Goal: Task Accomplishment & Management: Use online tool/utility

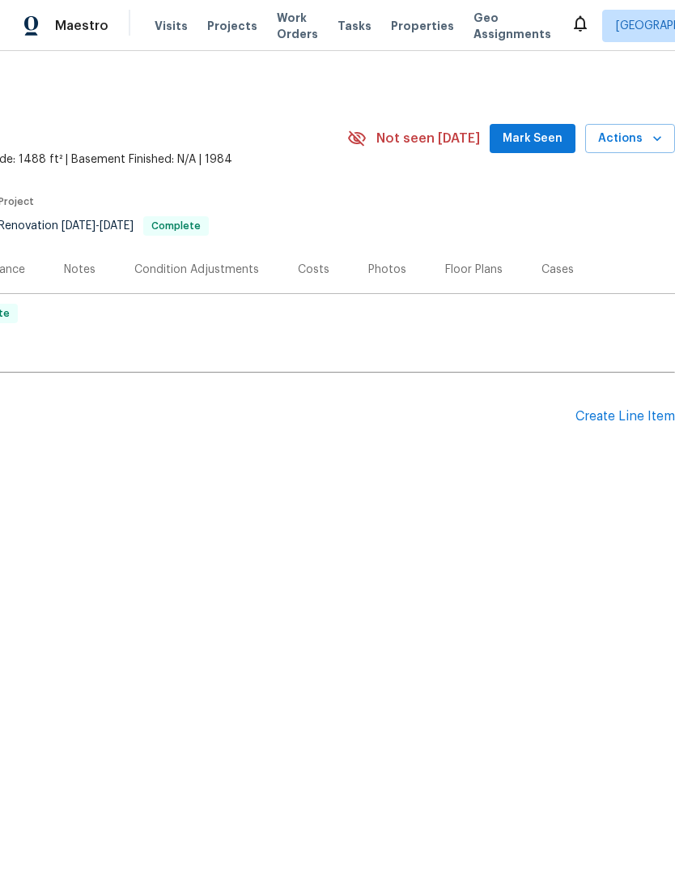
scroll to position [0, 240]
click at [607, 417] on div "Create Line Item" at bounding box center [626, 416] width 100 height 15
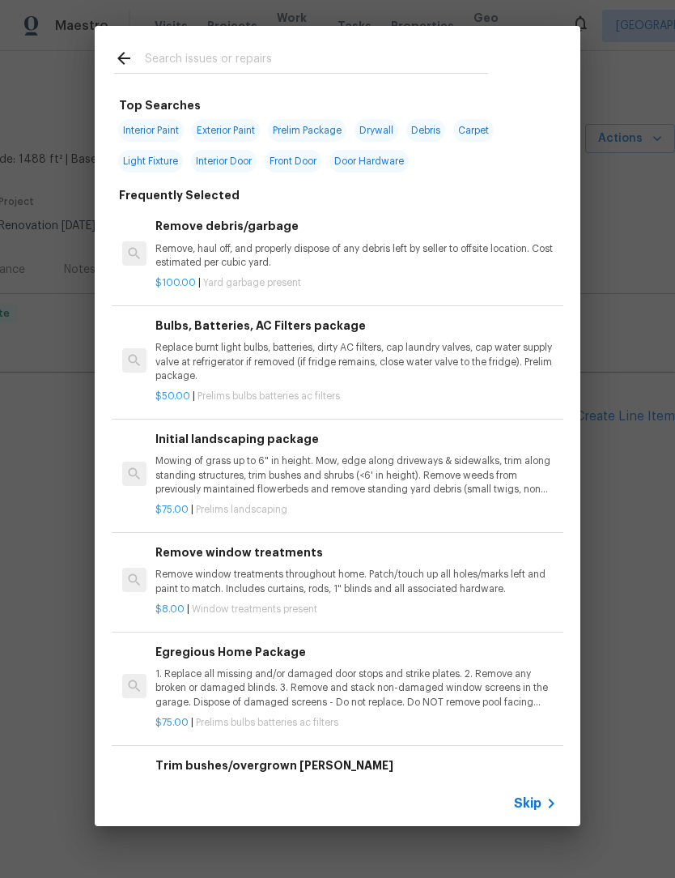
click at [291, 57] on input "text" at bounding box center [316, 61] width 343 height 24
type input "Lvp"
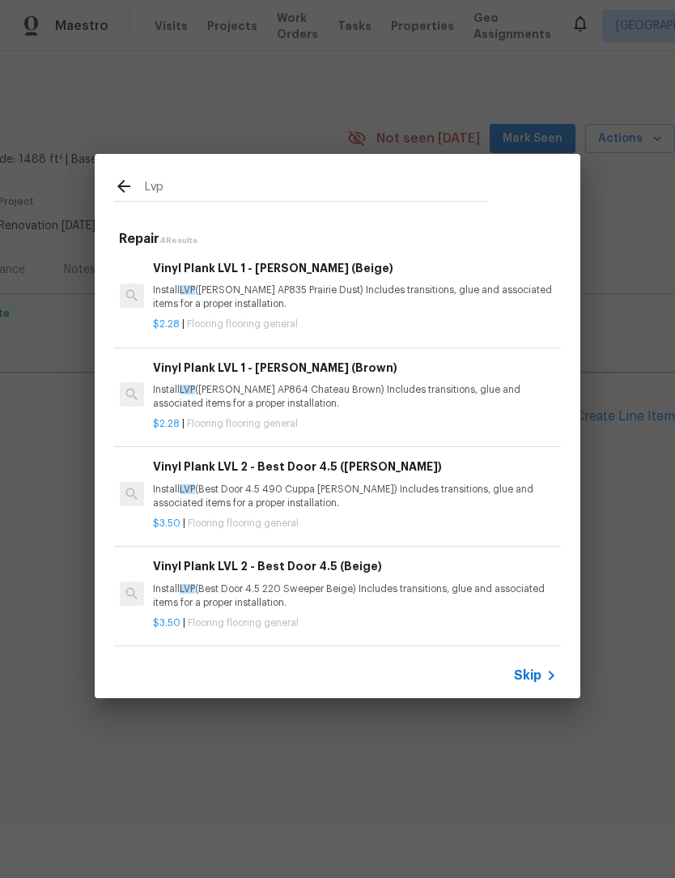
scroll to position [2, 2]
click at [403, 502] on p "Install LVP (Best Door 4.5 490 Cuppa Joe) Includes transitions, glue and associ…" at bounding box center [354, 497] width 402 height 28
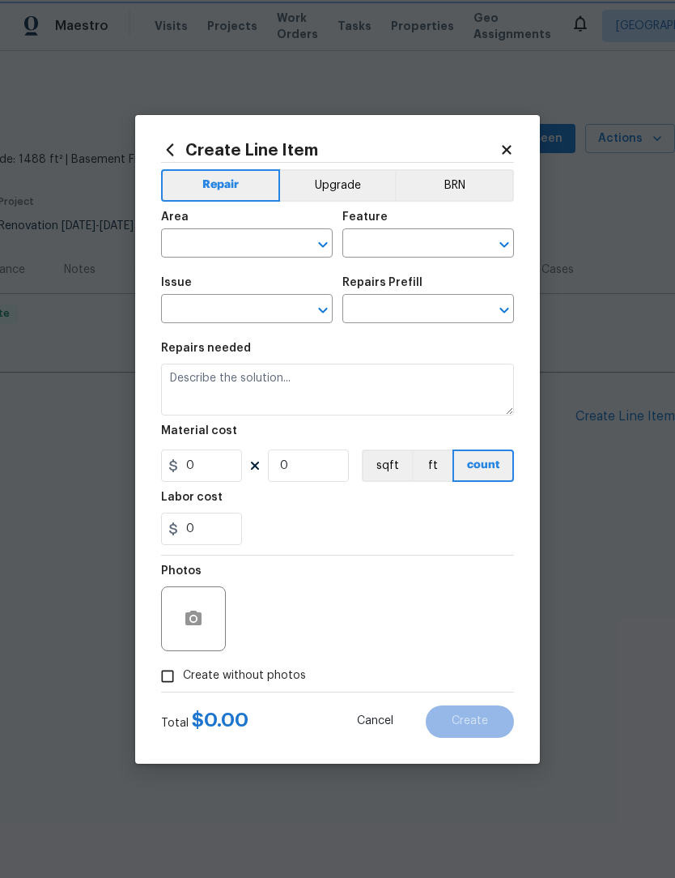
type input "Overall Flooring"
type input "Flooring General"
type textarea "Install LVP (Best Door 4.5 490 Cuppa Joe) Includes transitions, glue and associ…"
type input "1"
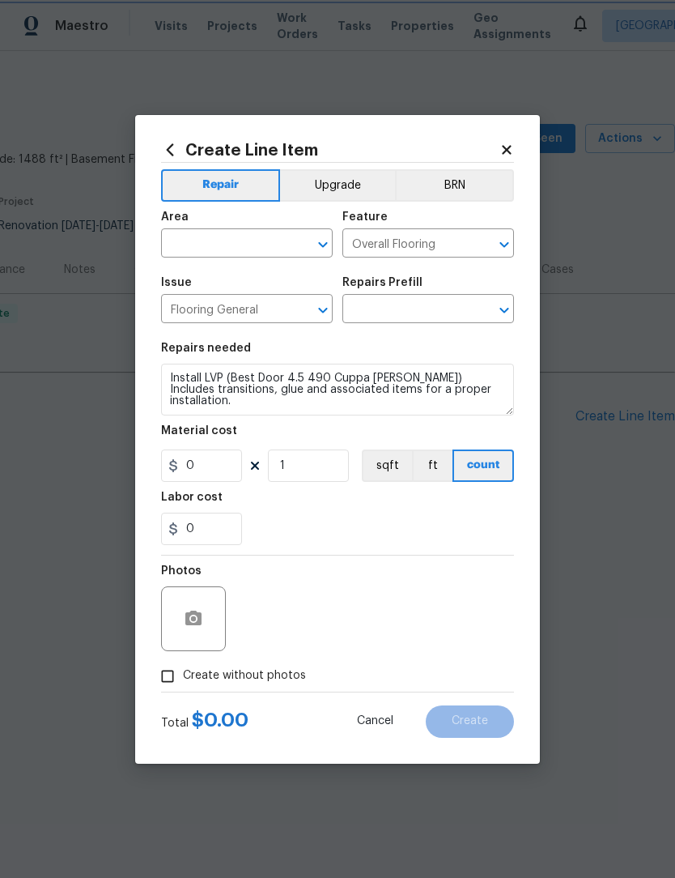
type input "Vinyl Plank LVL 2 - Best Door 4.5 (Brown) $3.50"
type input "3.5"
click at [181, 241] on input "text" at bounding box center [224, 244] width 126 height 25
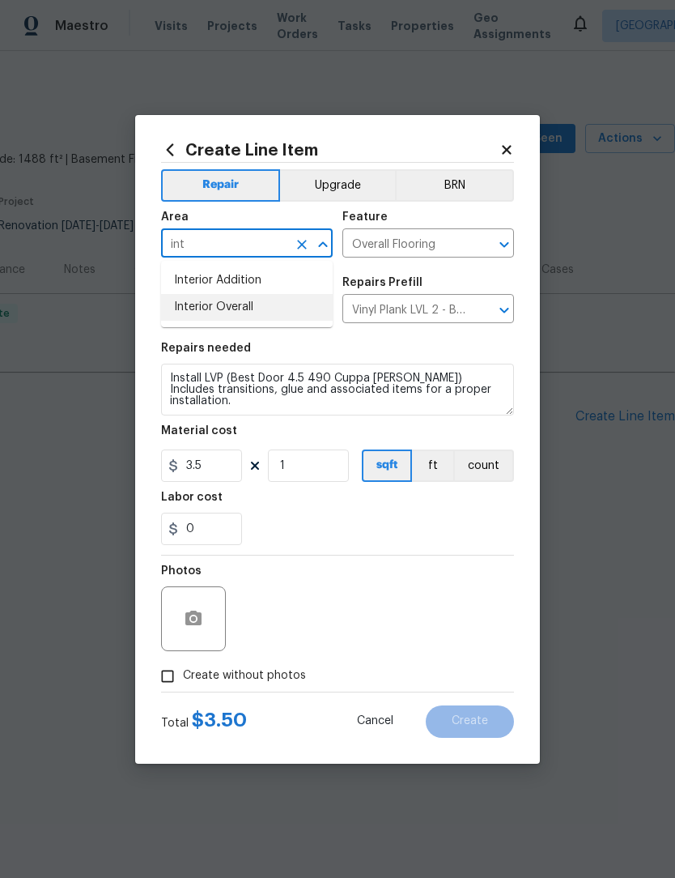
click at [258, 315] on li "Interior Overall" at bounding box center [247, 307] width 172 height 27
type input "Interior Overall"
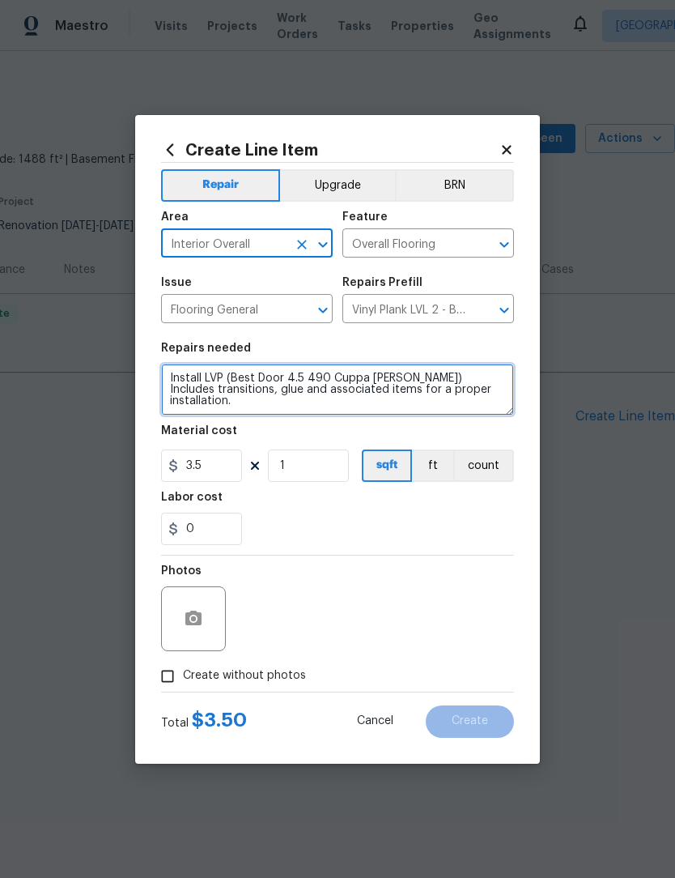
click at [164, 364] on textarea "Install LVP (Best Door 4.5 490 Cuppa Joe) Includes transitions, glue and associ…" at bounding box center [337, 390] width 353 height 52
click at [176, 381] on textarea "Install LVP (Best Door 4.5 490 Cuppa Joe) Includes transitions, glue and associ…" at bounding box center [337, 390] width 353 height 52
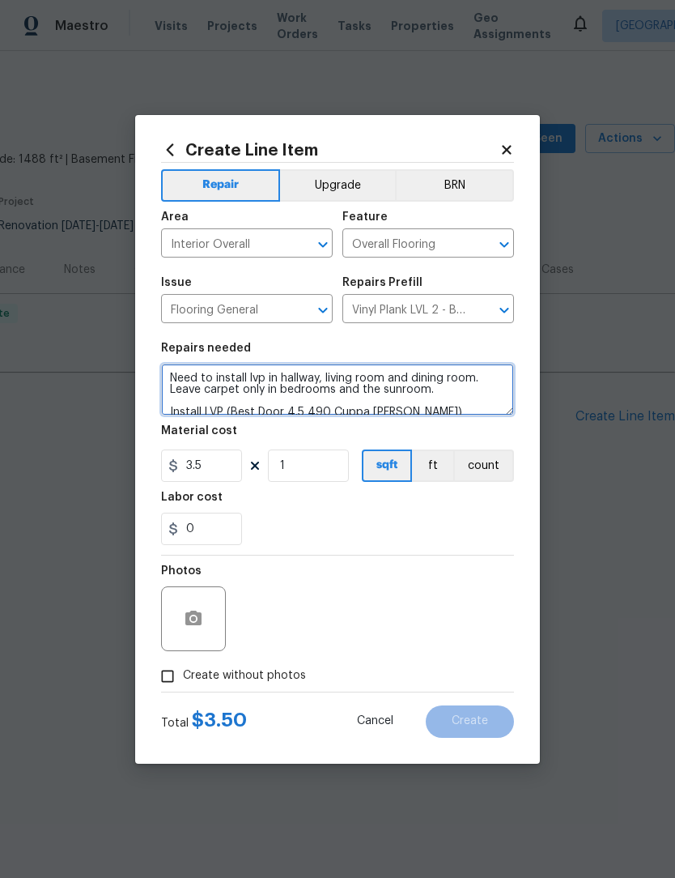
type textarea "Need to install lvp in hallway, living room and dining room. Leave carpet only …"
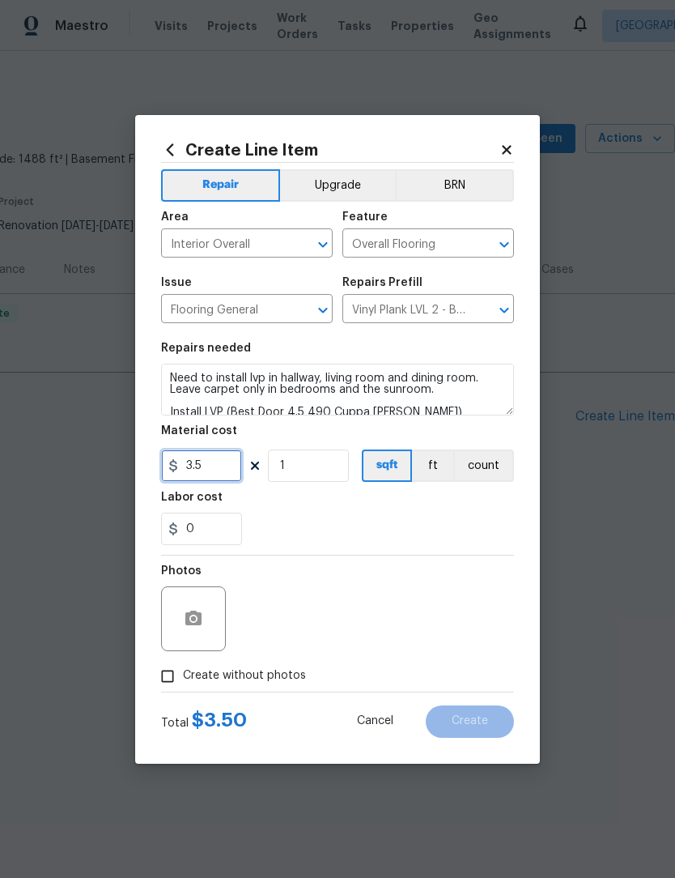
click at [198, 463] on input "3.5" at bounding box center [201, 465] width 81 height 32
click at [213, 468] on input "3.5" at bounding box center [201, 465] width 81 height 32
type input "4"
click at [295, 461] on input "1" at bounding box center [308, 465] width 81 height 32
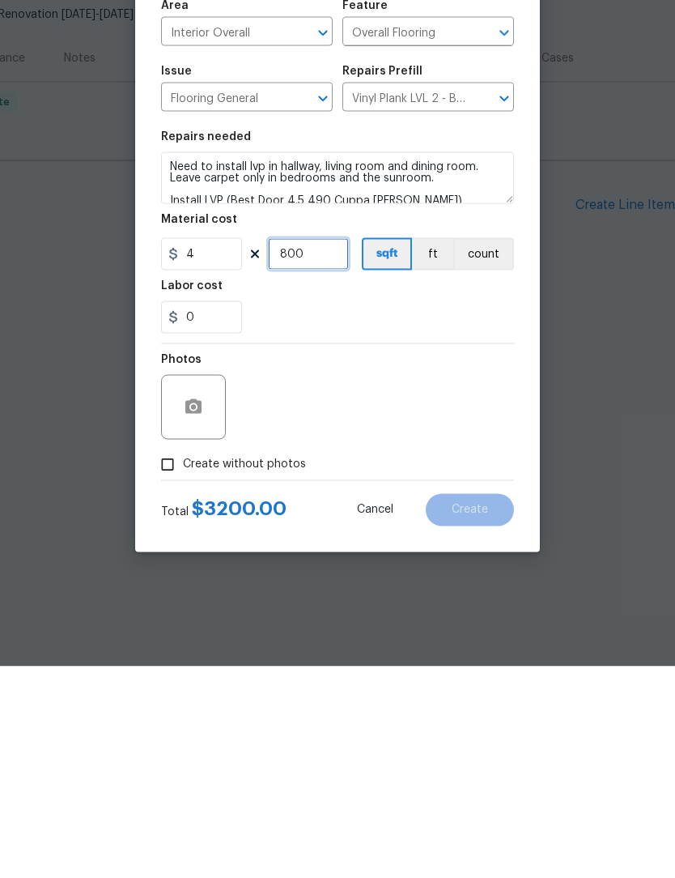
type input "800"
click at [190, 609] on icon "button" at bounding box center [193, 618] width 19 height 19
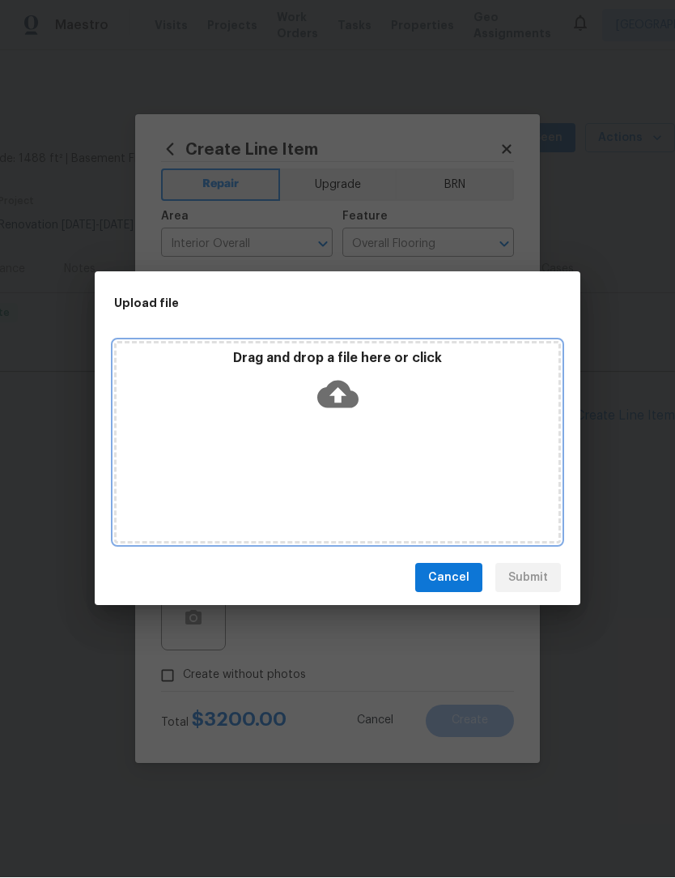
click at [332, 395] on icon at bounding box center [337, 394] width 41 height 41
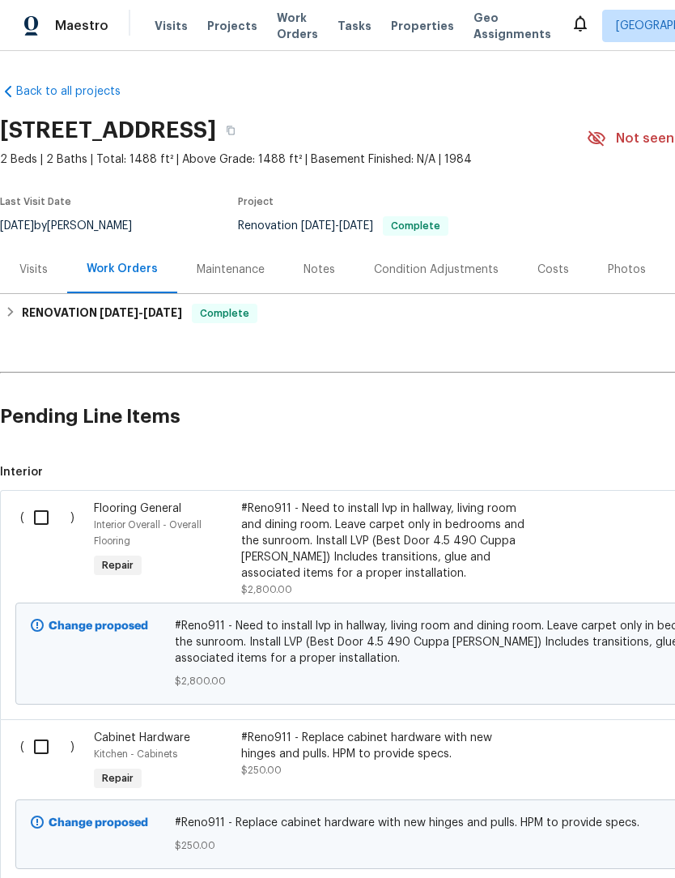
click at [37, 519] on input "checkbox" at bounding box center [47, 517] width 46 height 34
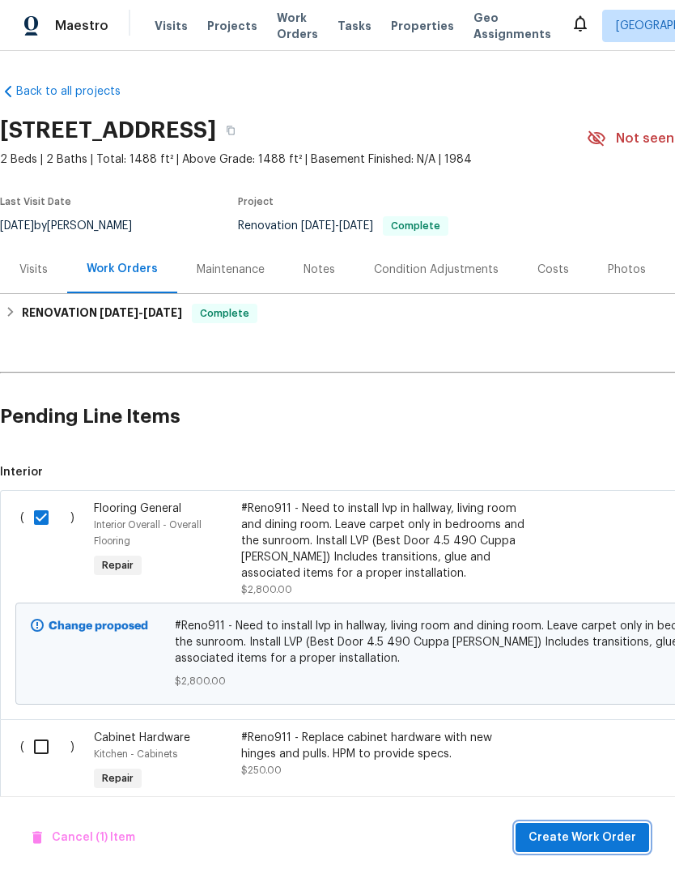
click at [610, 826] on button "Create Work Order" at bounding box center [583, 838] width 134 height 30
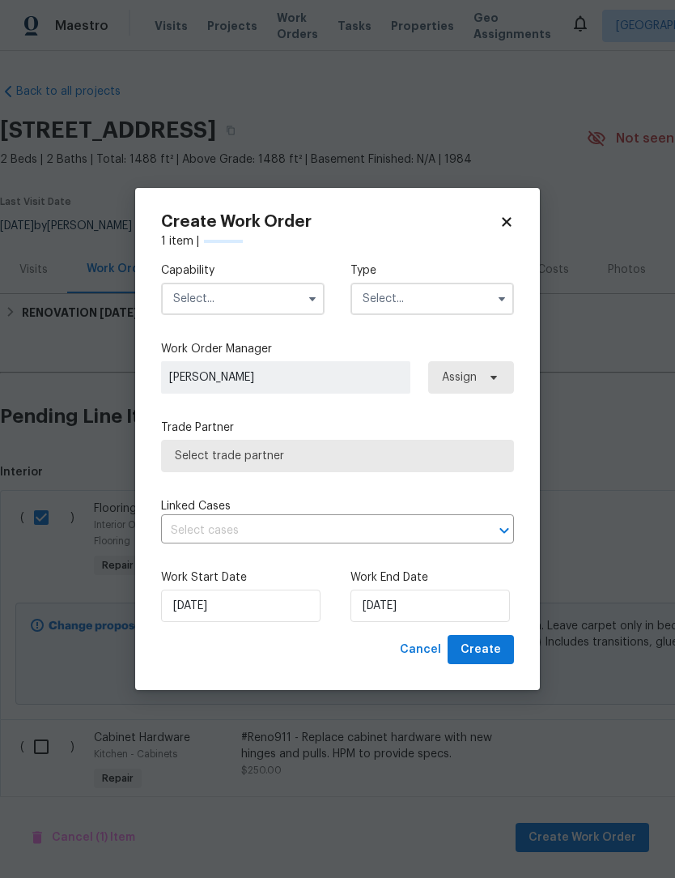
checkbox input "false"
click at [207, 294] on input "text" at bounding box center [243, 299] width 164 height 32
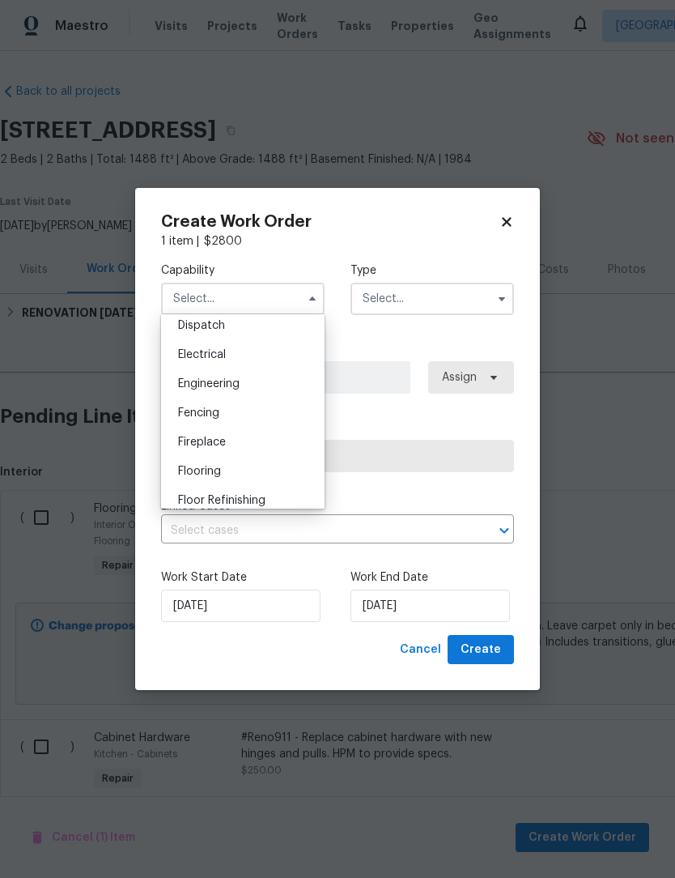
scroll to position [494, 0]
click at [184, 470] on span "Flooring" at bounding box center [199, 467] width 43 height 11
type input "Flooring"
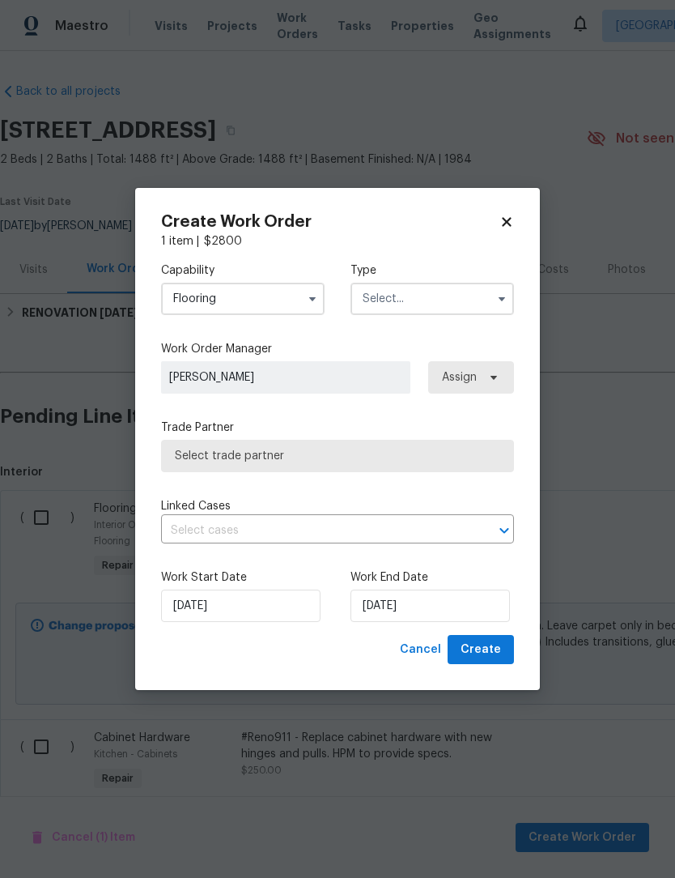
click at [445, 304] on input "text" at bounding box center [433, 299] width 164 height 32
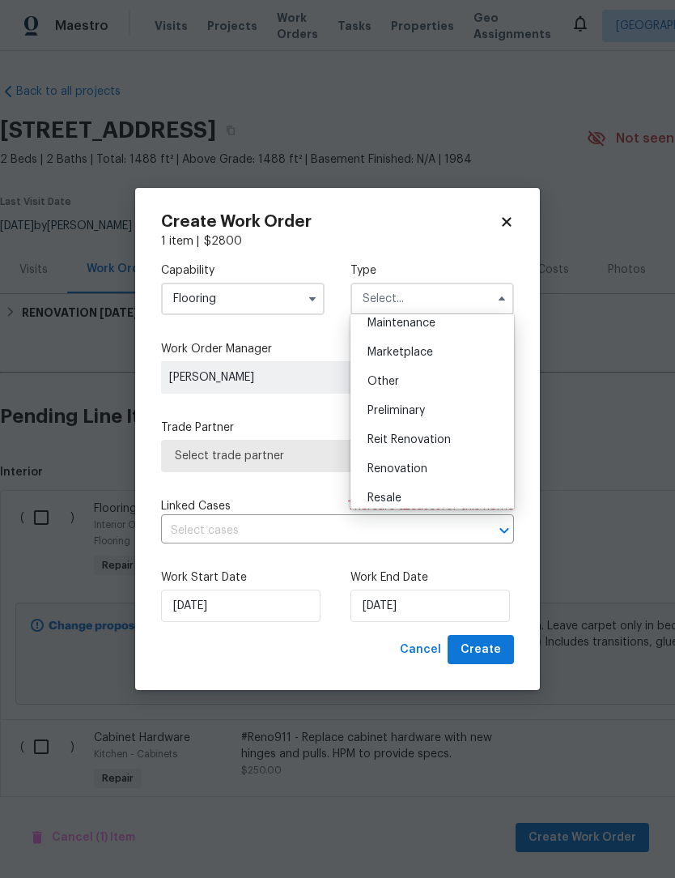
scroll to position [276, 0]
click at [441, 464] on div "Renovation" at bounding box center [432, 464] width 155 height 29
type input "Renovation"
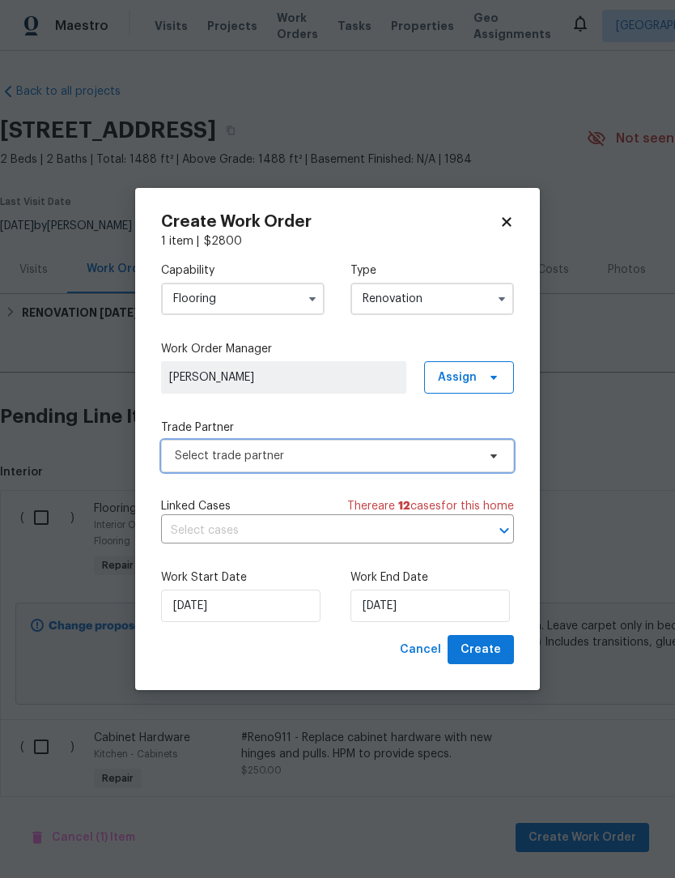
click at [199, 458] on span "Select trade partner" at bounding box center [326, 456] width 302 height 16
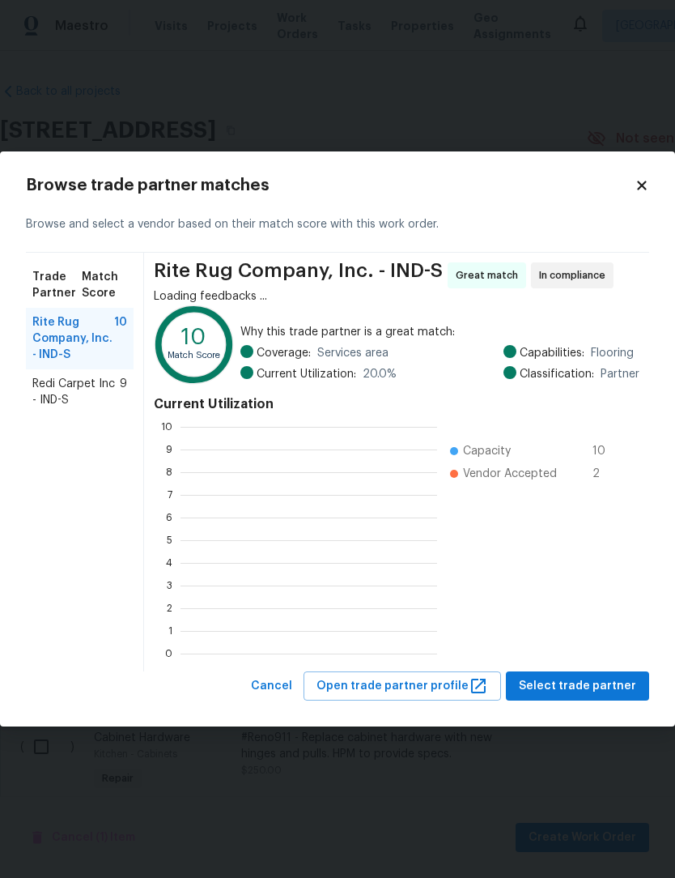
scroll to position [227, 257]
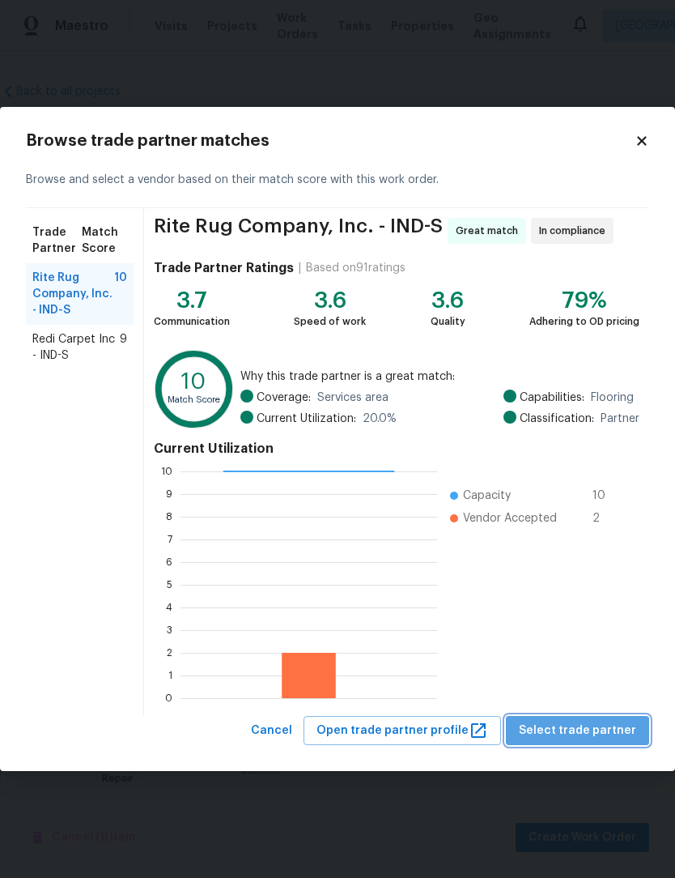
click at [603, 726] on span "Select trade partner" at bounding box center [577, 731] width 117 height 20
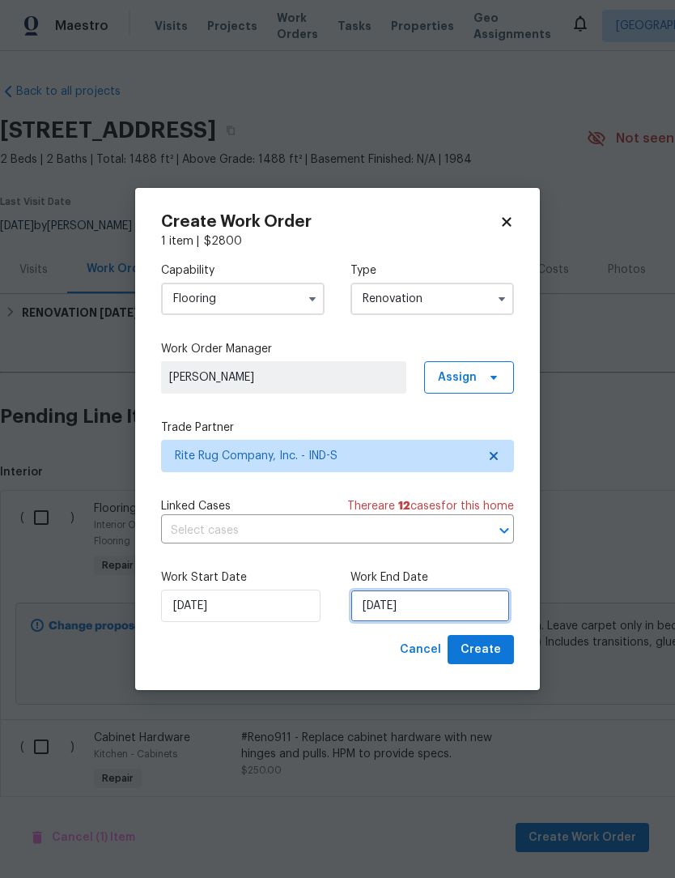
click at [479, 608] on input "[DATE]" at bounding box center [431, 606] width 160 height 32
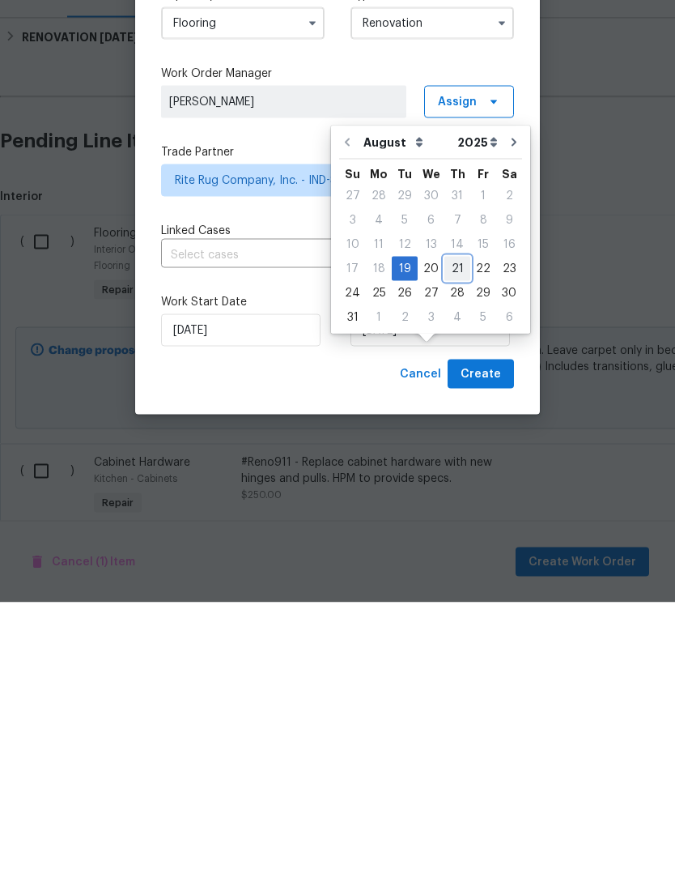
click at [451, 533] on div "21" at bounding box center [458, 544] width 26 height 23
type input "[DATE]"
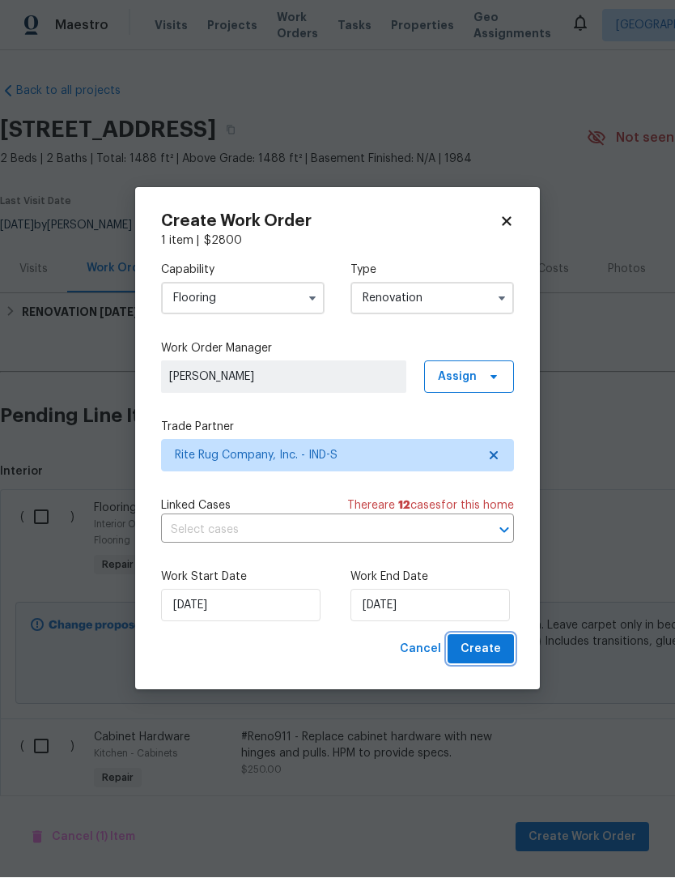
click at [494, 654] on span "Create" at bounding box center [481, 650] width 40 height 20
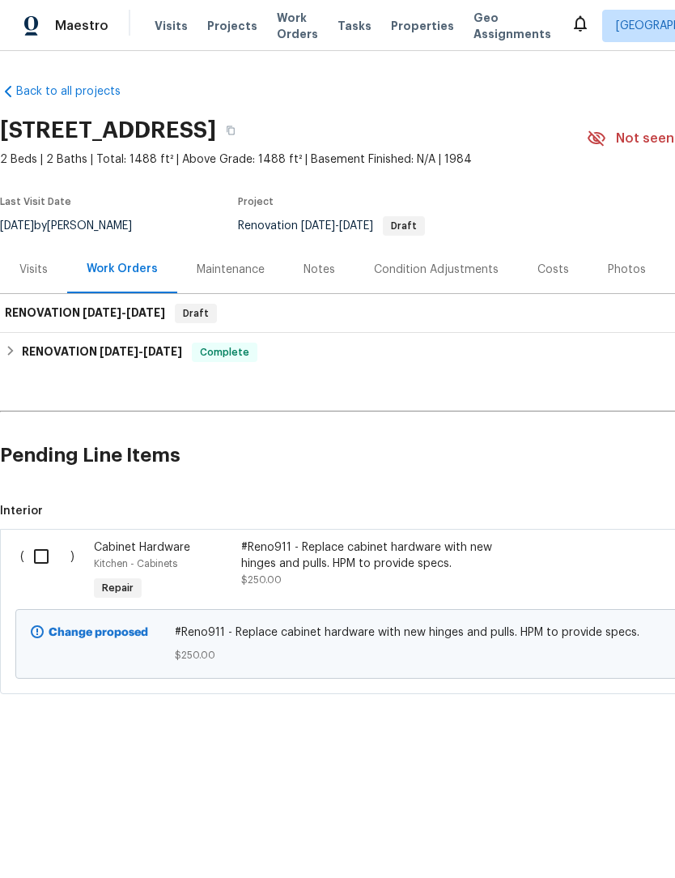
scroll to position [0, 0]
click at [49, 313] on h6 "RENOVATION 8/19/25 - 8/21/25" at bounding box center [85, 313] width 160 height 19
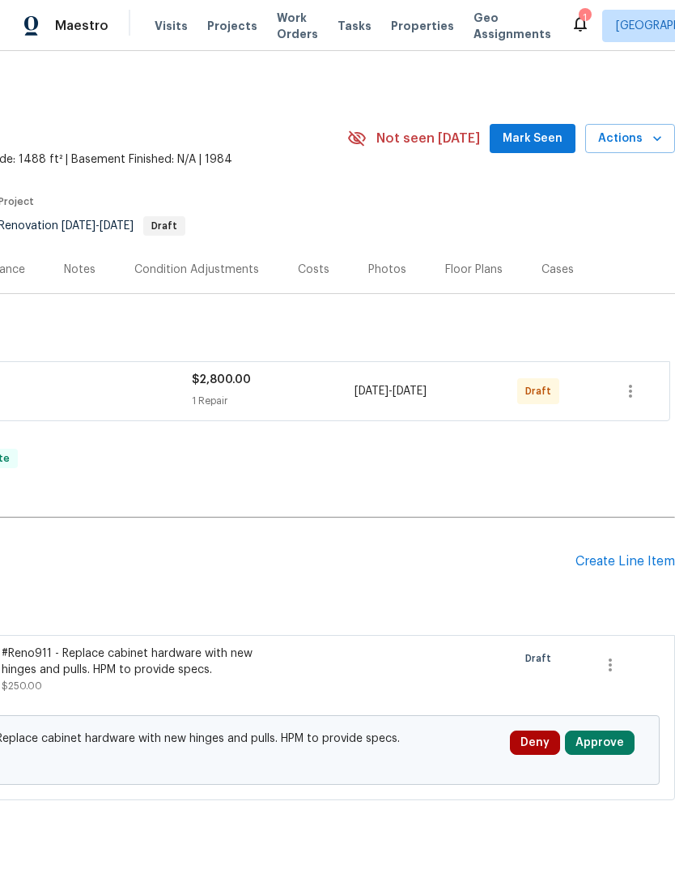
scroll to position [0, 240]
click at [629, 393] on icon "button" at bounding box center [630, 390] width 19 height 19
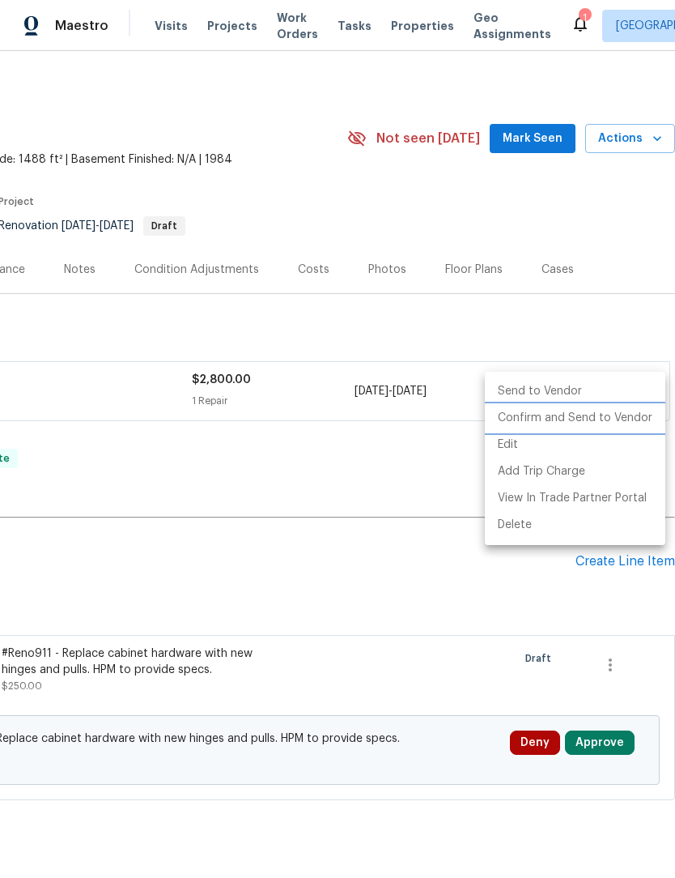
click at [610, 420] on li "Confirm and Send to Vendor" at bounding box center [575, 418] width 181 height 27
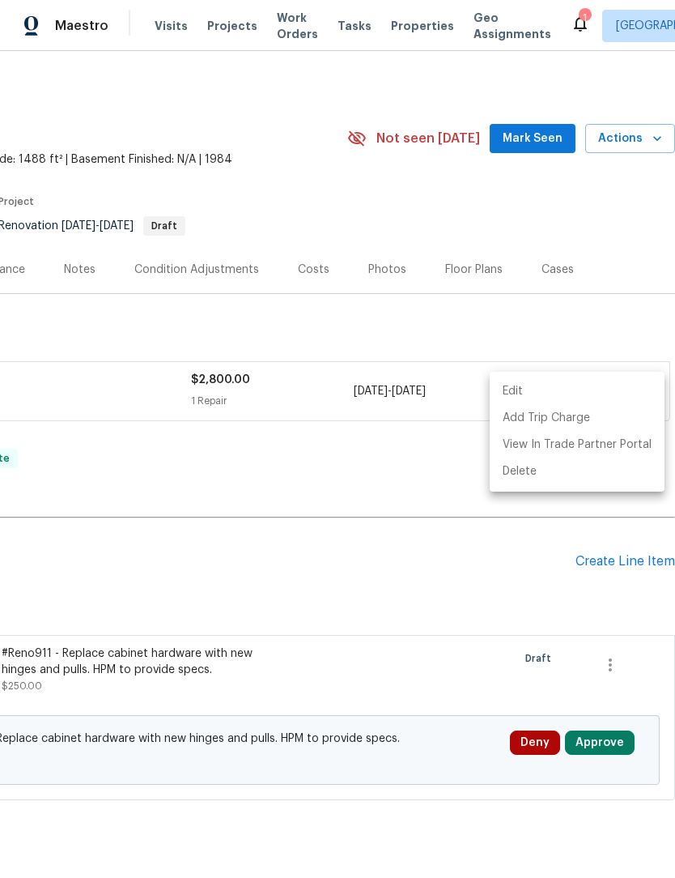
click at [127, 478] on div at bounding box center [337, 439] width 675 height 878
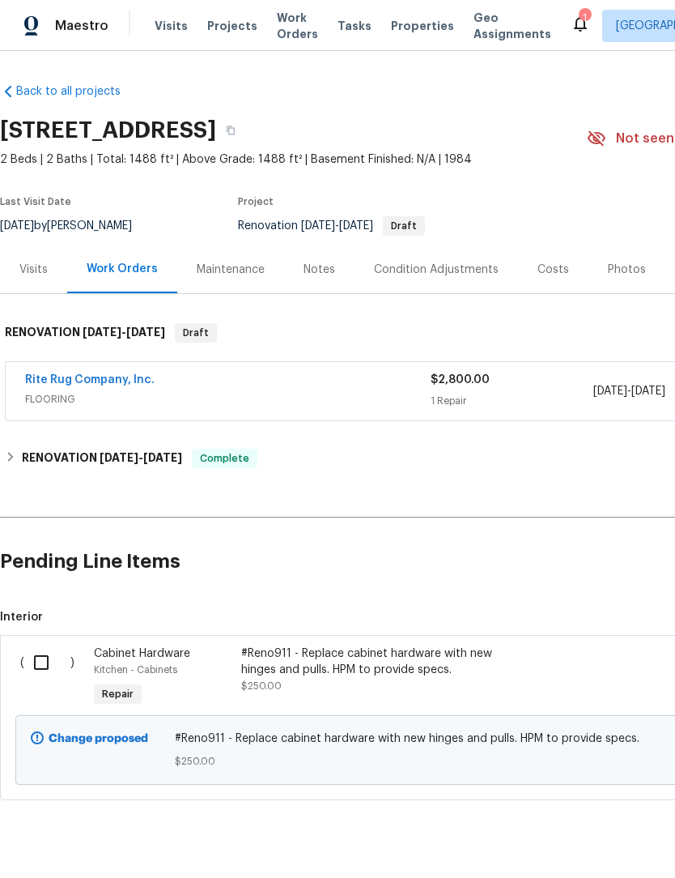
scroll to position [0, 0]
click at [49, 665] on input "checkbox" at bounding box center [47, 662] width 46 height 34
click at [601, 829] on span "Create Work Order" at bounding box center [583, 838] width 108 height 20
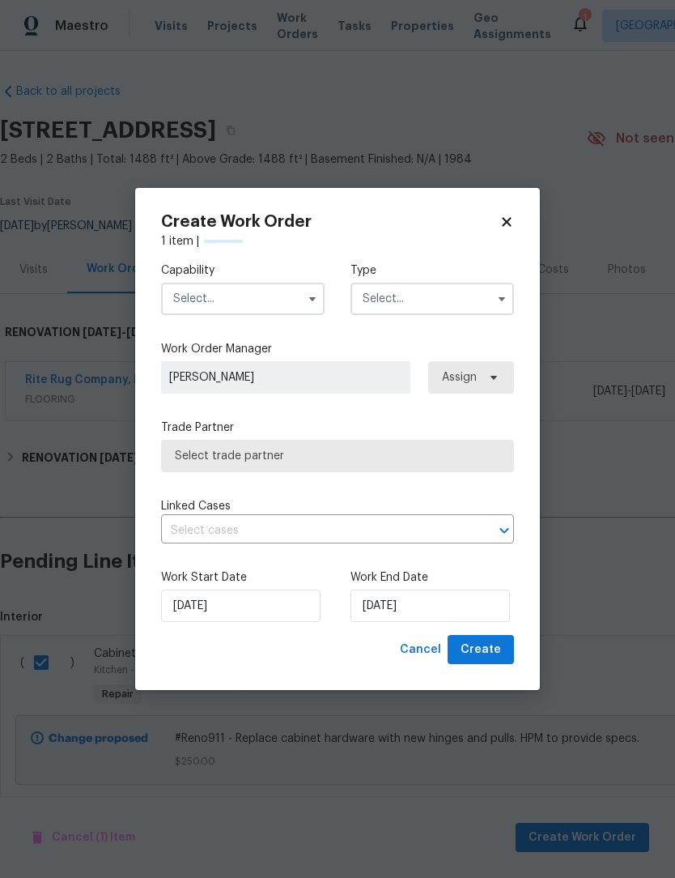
checkbox input "false"
click at [191, 300] on input "text" at bounding box center [243, 299] width 164 height 32
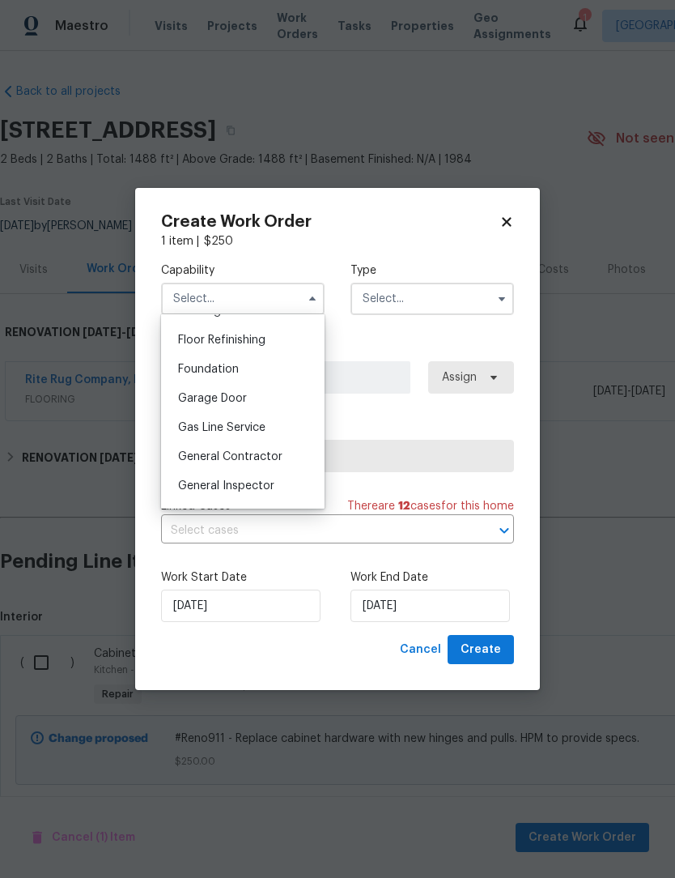
scroll to position [662, 0]
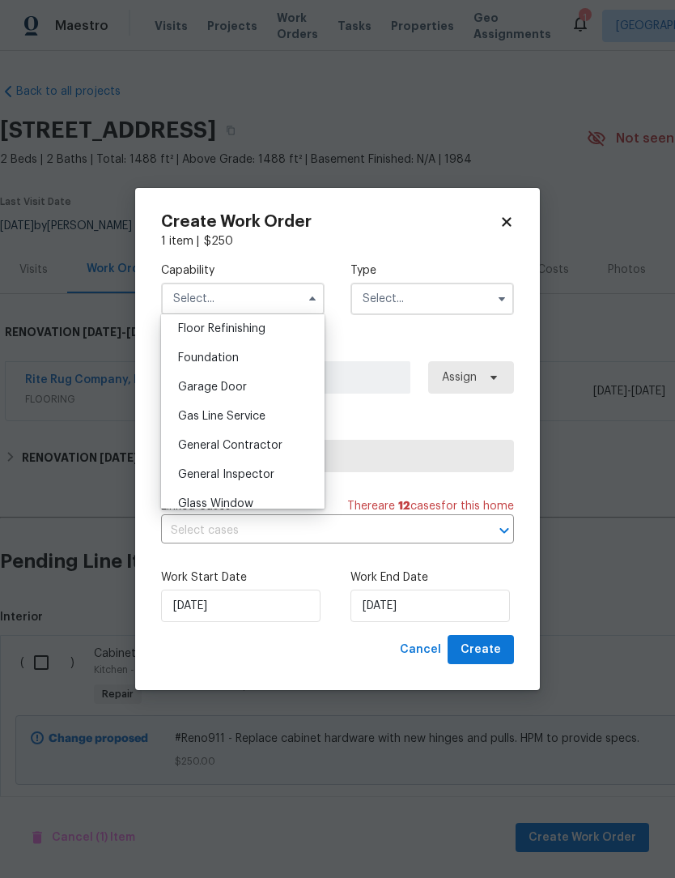
click at [189, 445] on span "General Contractor" at bounding box center [230, 445] width 104 height 11
type input "General Contractor"
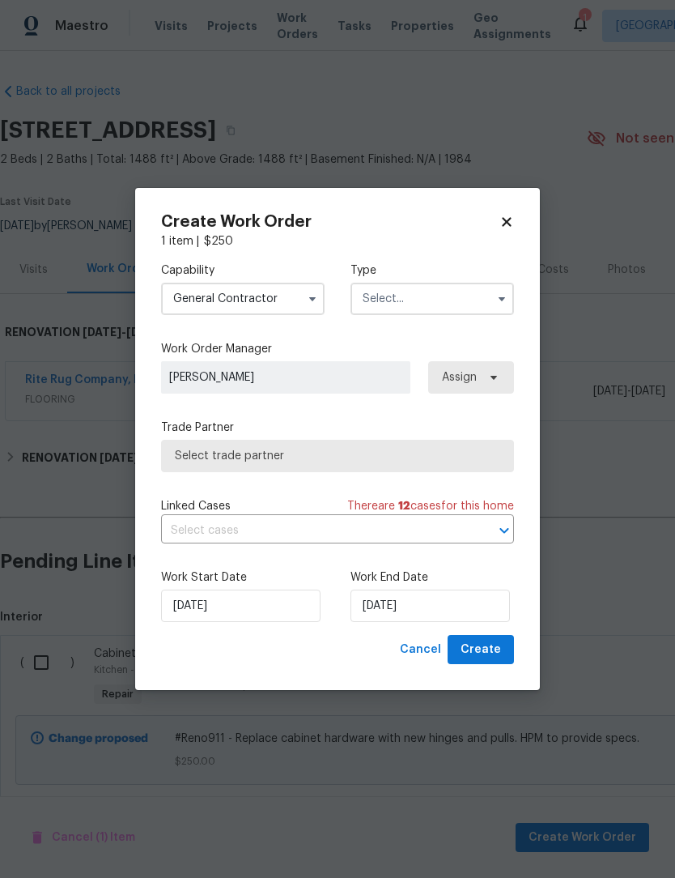
click at [431, 290] on input "text" at bounding box center [433, 299] width 164 height 32
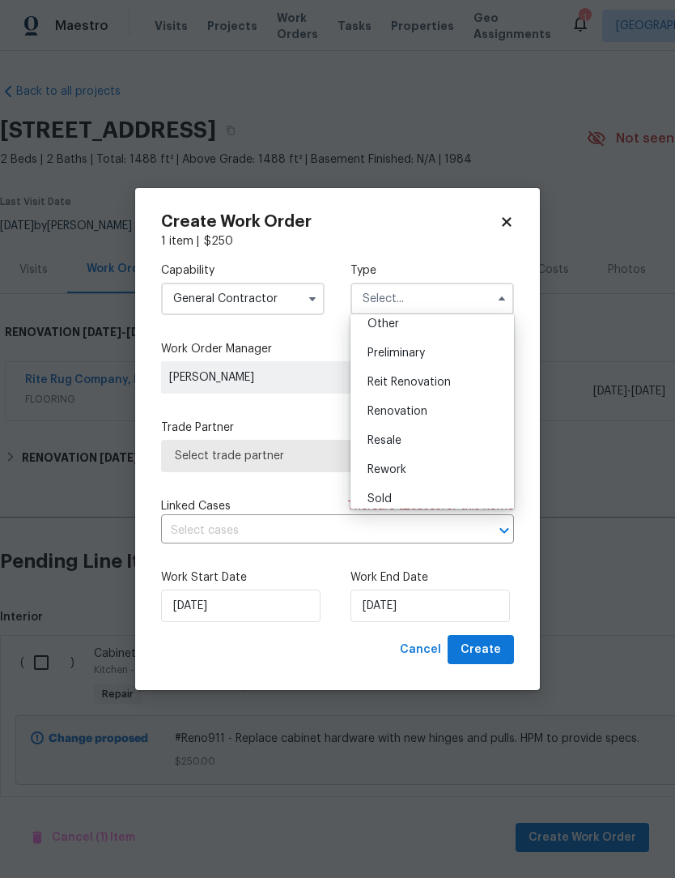
scroll to position [334, 0]
click at [442, 411] on div "Renovation" at bounding box center [432, 406] width 155 height 29
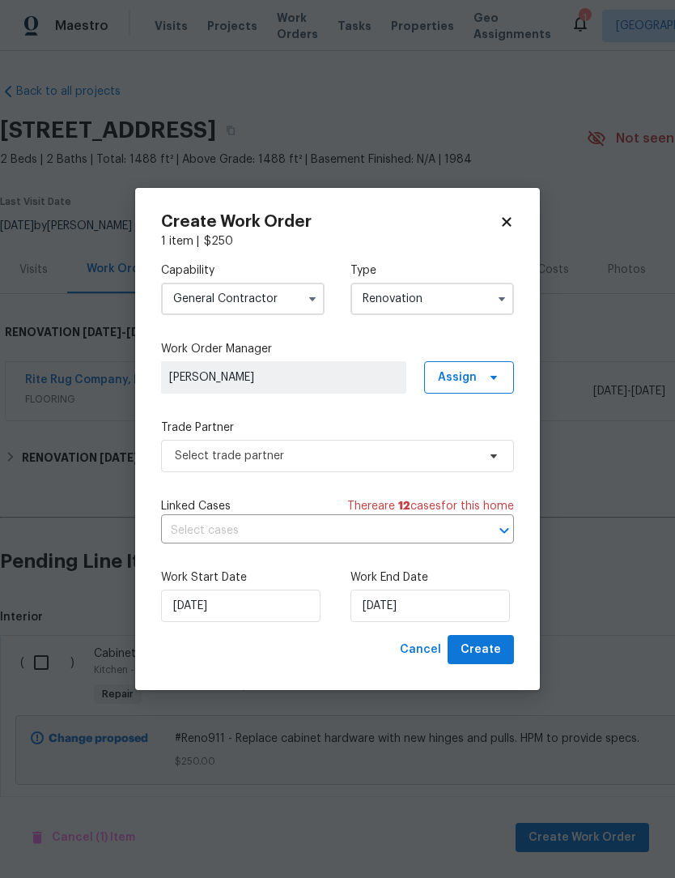
type input "Renovation"
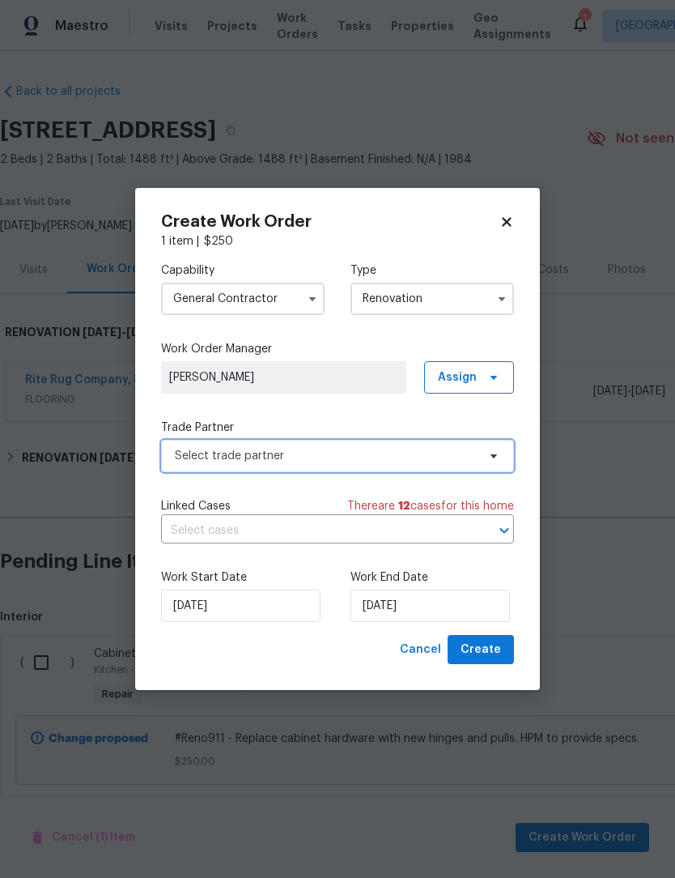
click at [428, 458] on span "Select trade partner" at bounding box center [326, 456] width 302 height 16
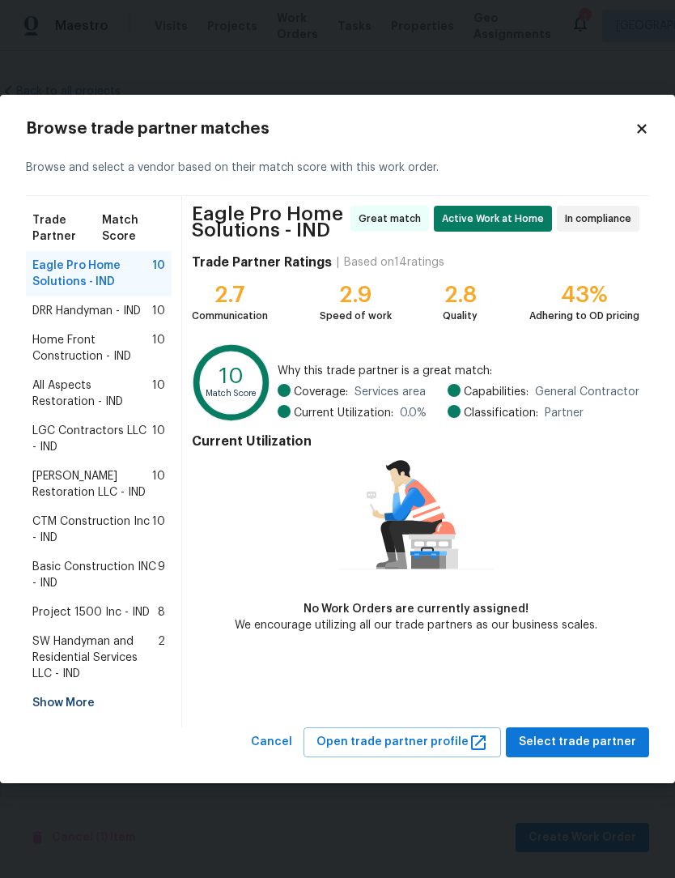
click at [64, 569] on span "Basic Construction INC - IND" at bounding box center [95, 575] width 126 height 32
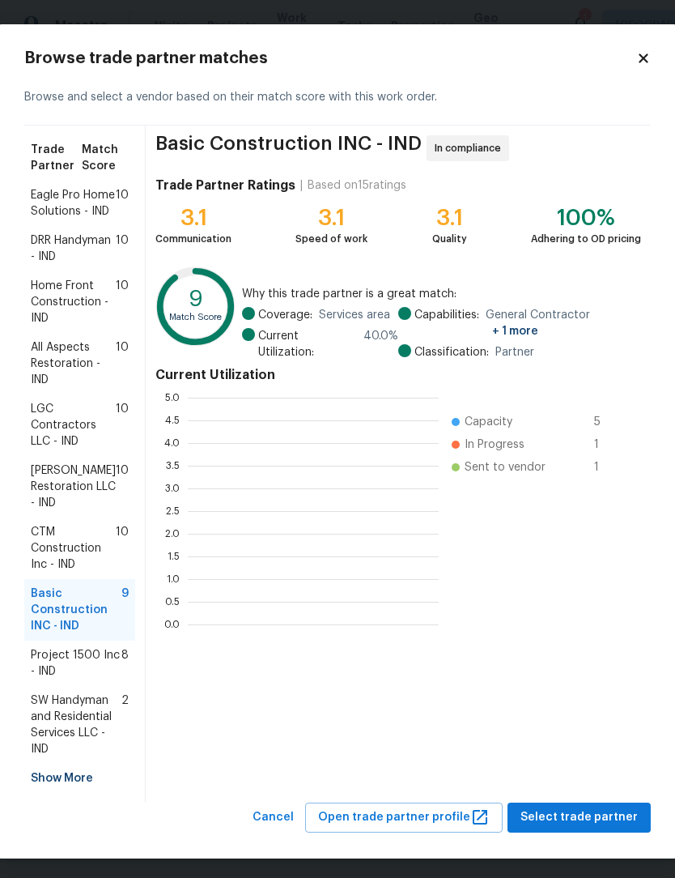
scroll to position [2, 2]
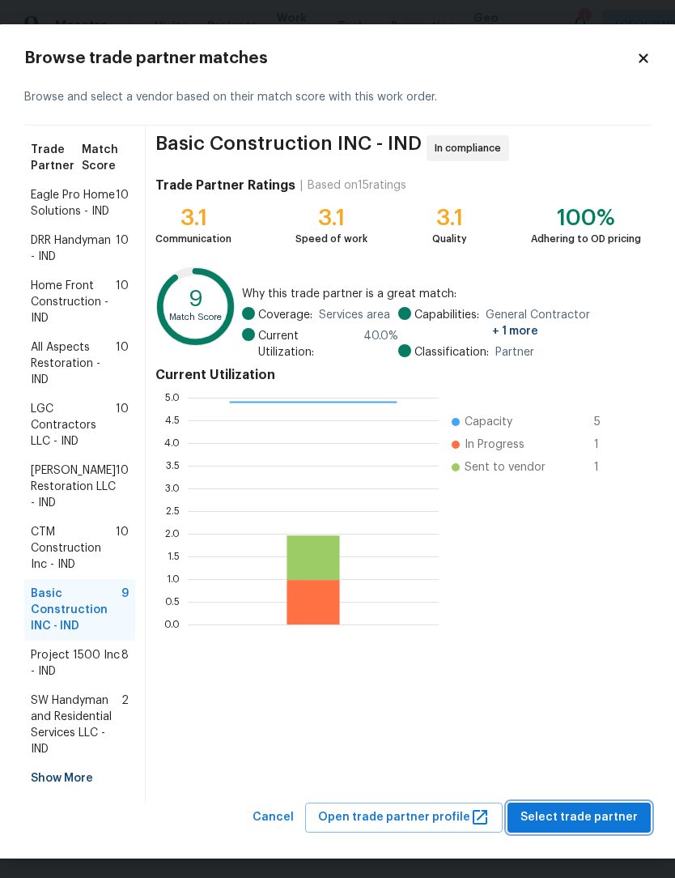
click at [601, 828] on span "Select trade partner" at bounding box center [579, 817] width 117 height 20
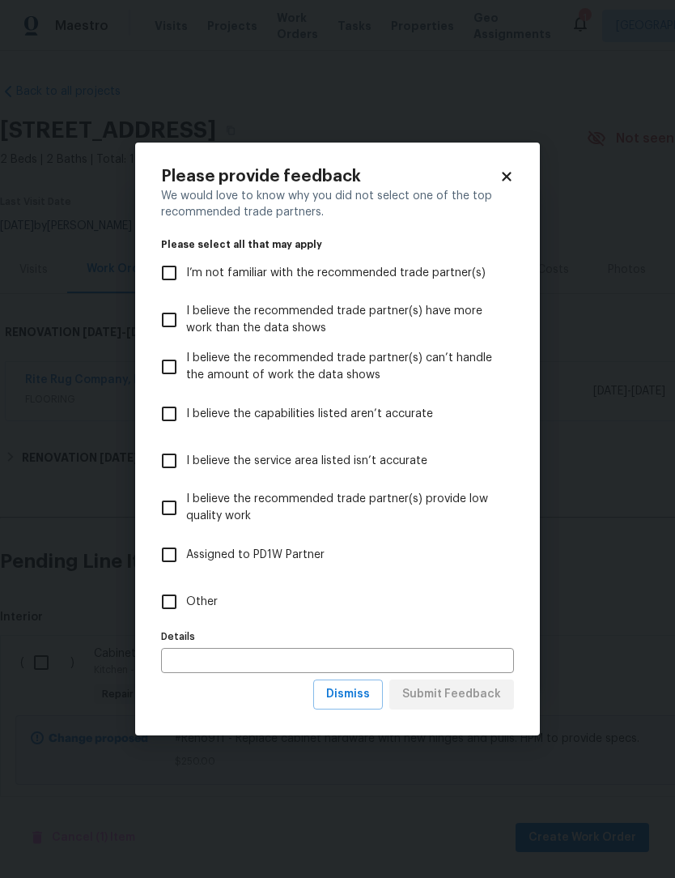
click at [177, 555] on input "Assigned to PD1W Partner" at bounding box center [169, 555] width 34 height 34
checkbox input "true"
click at [475, 692] on span "Submit Feedback" at bounding box center [451, 694] width 99 height 20
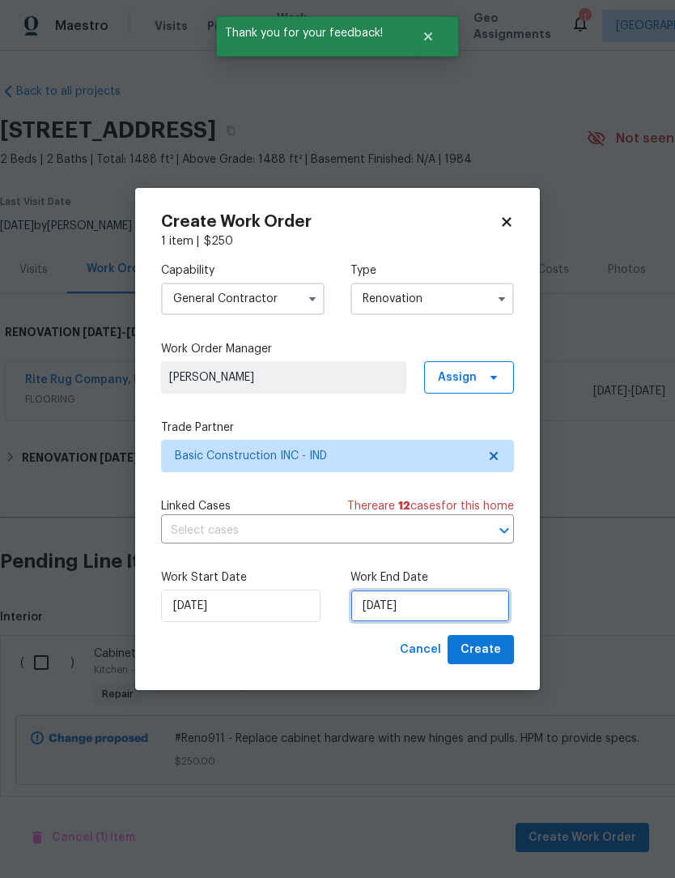
click at [455, 598] on input "[DATE]" at bounding box center [431, 606] width 160 height 32
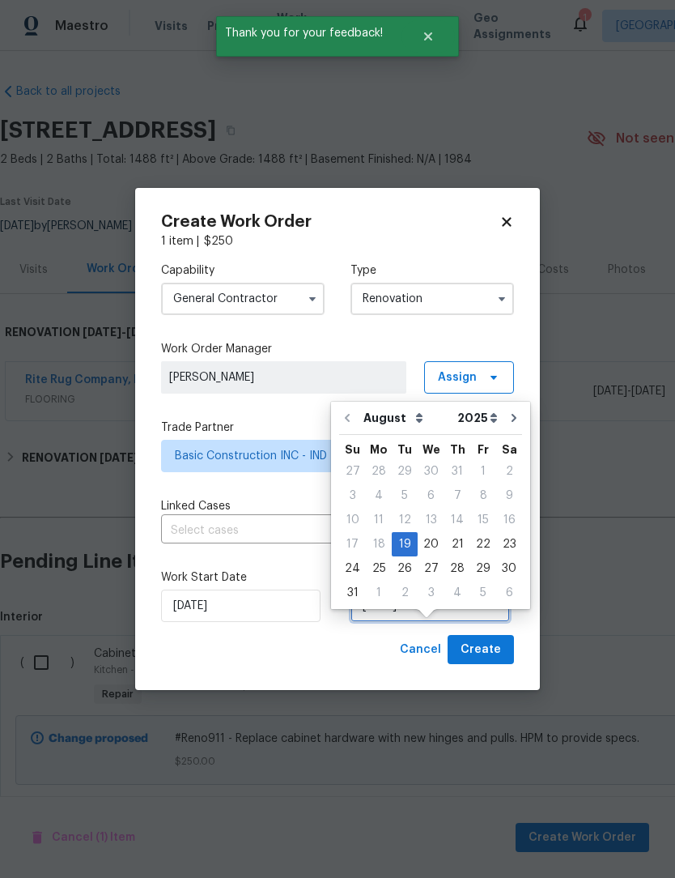
scroll to position [30, 0]
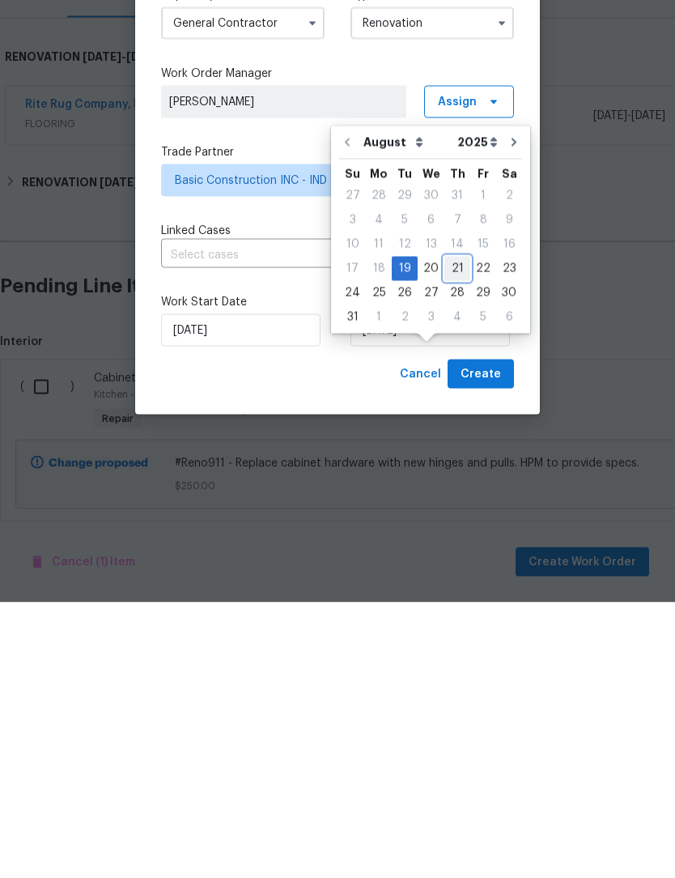
click at [453, 533] on div "21" at bounding box center [458, 544] width 26 height 23
type input "[DATE]"
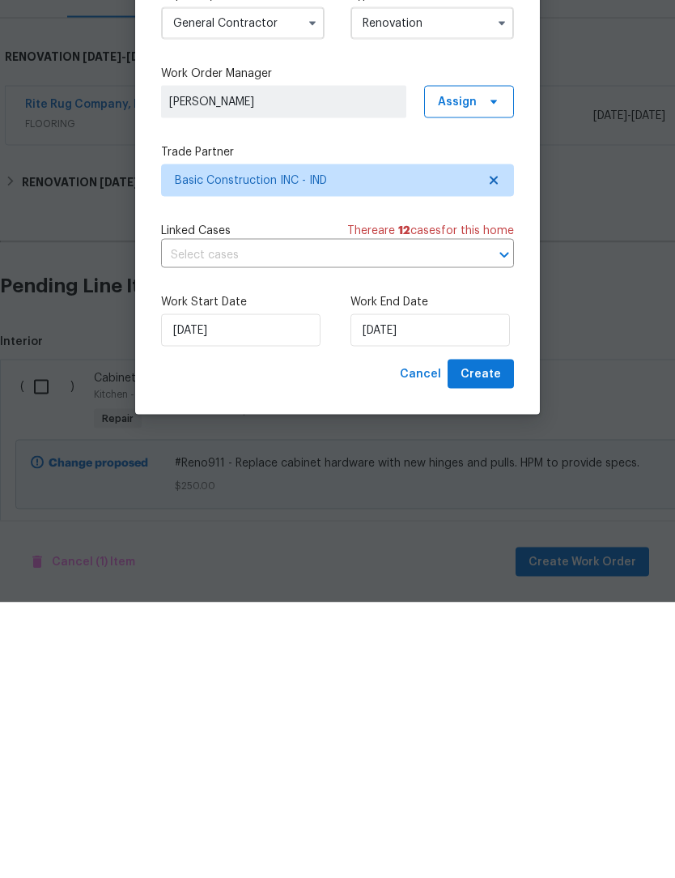
scroll to position [32, 0]
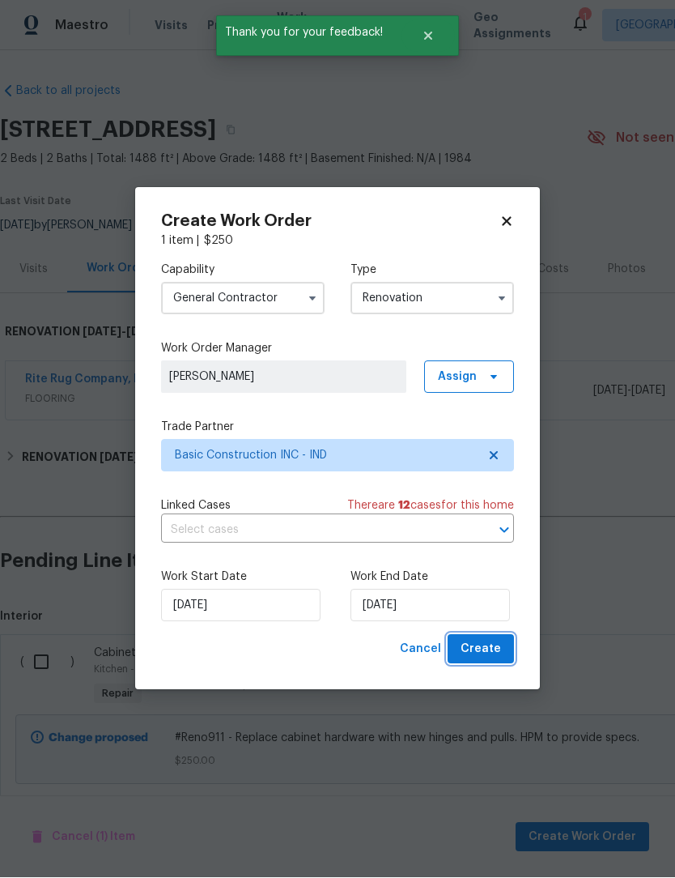
click at [496, 644] on span "Create" at bounding box center [481, 650] width 40 height 20
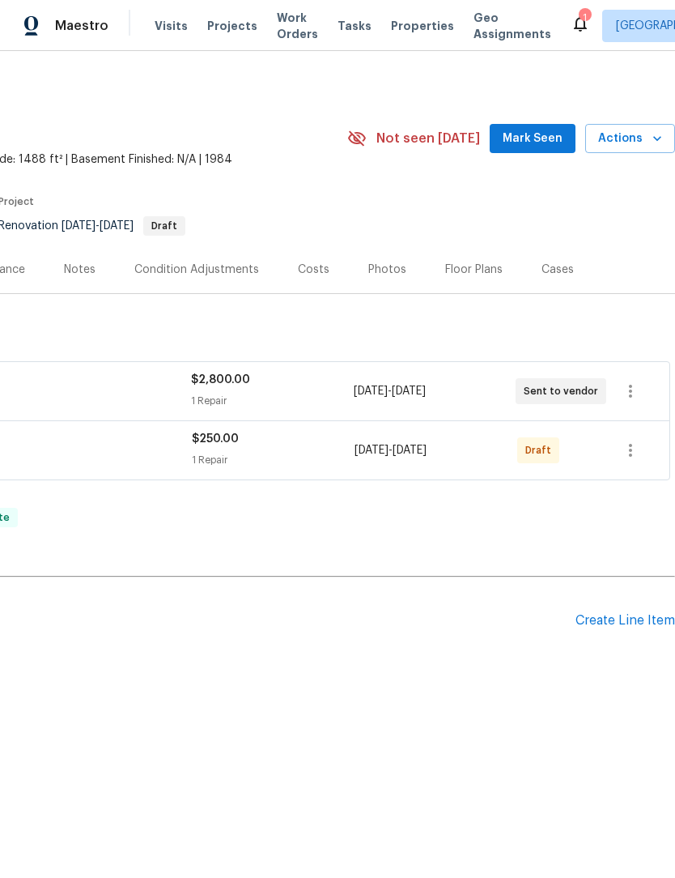
scroll to position [0, 240]
click at [628, 455] on icon "button" at bounding box center [630, 450] width 19 height 19
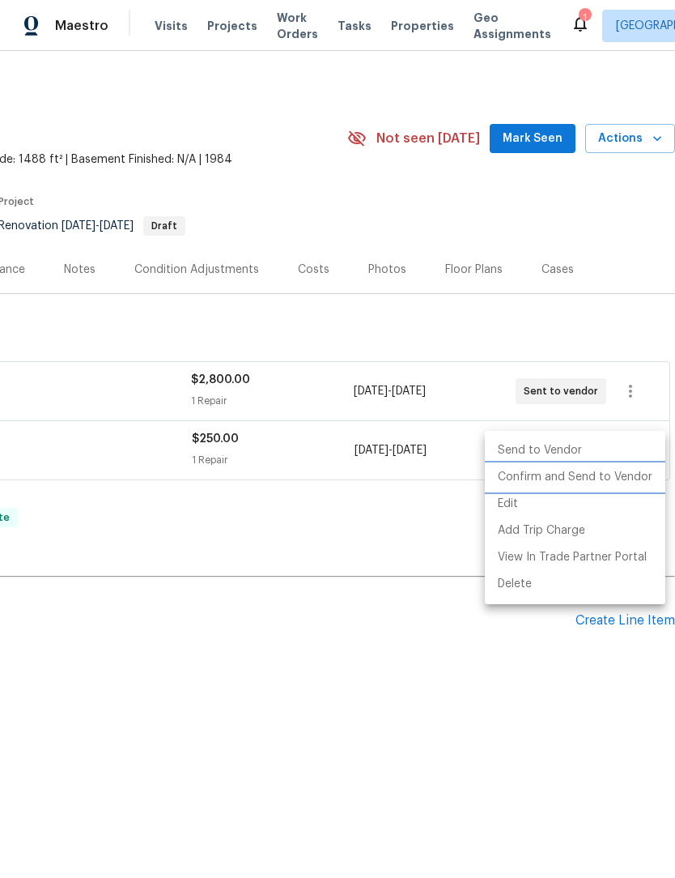
click at [611, 480] on li "Confirm and Send to Vendor" at bounding box center [575, 477] width 181 height 27
click at [447, 685] on div at bounding box center [337, 439] width 675 height 878
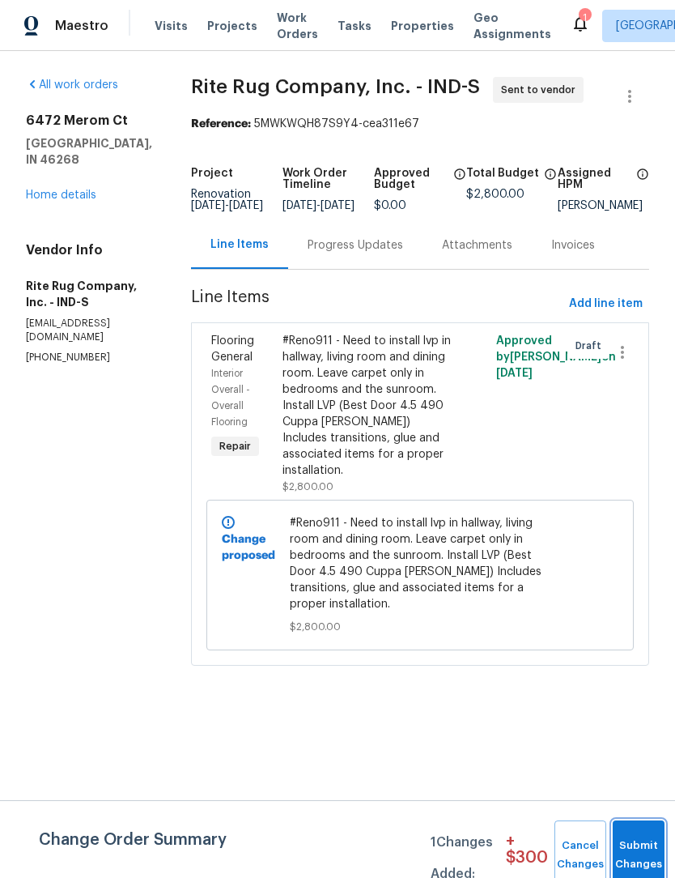
click at [643, 841] on button "Submit Changes" at bounding box center [639, 855] width 52 height 70
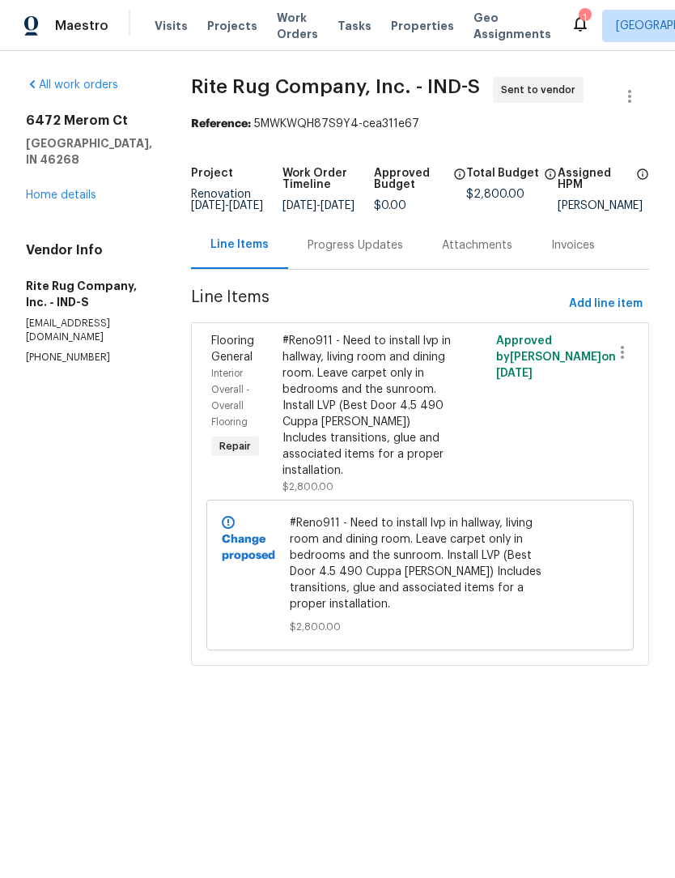
click at [66, 189] on link "Home details" at bounding box center [61, 194] width 70 height 11
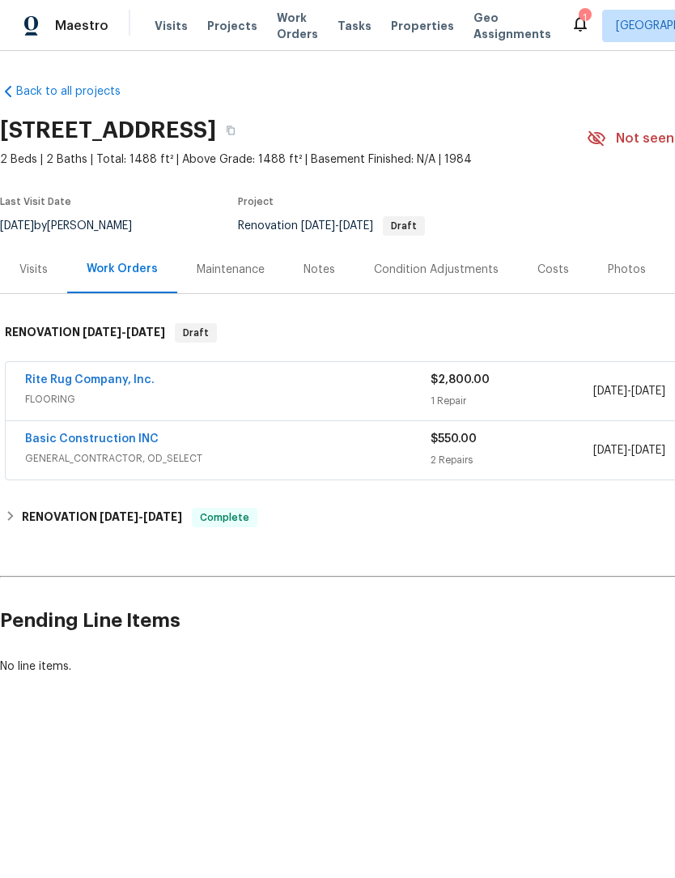
click at [295, 19] on span "Work Orders" at bounding box center [297, 26] width 41 height 32
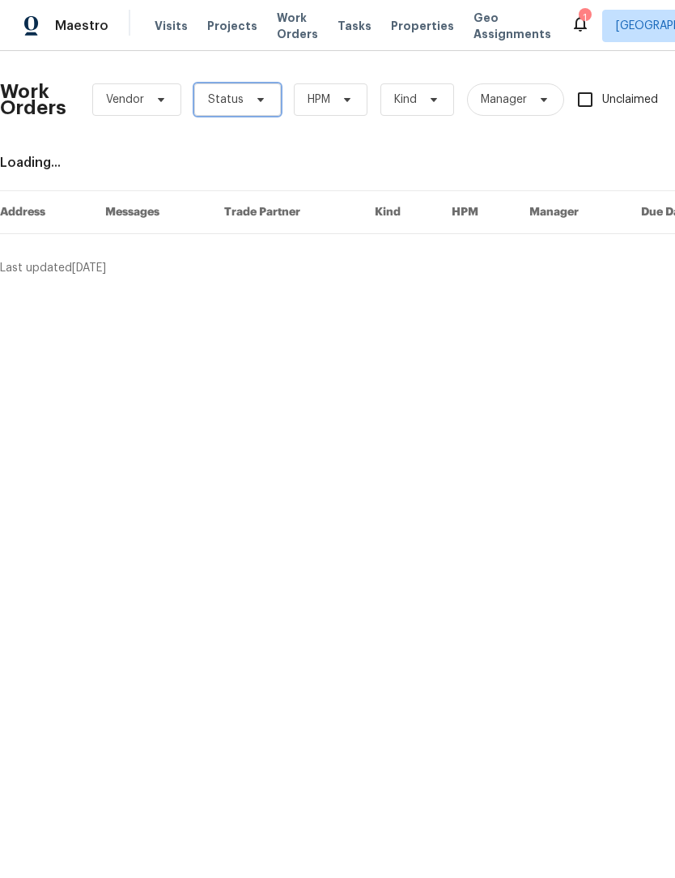
click at [232, 91] on span "Status" at bounding box center [237, 99] width 87 height 32
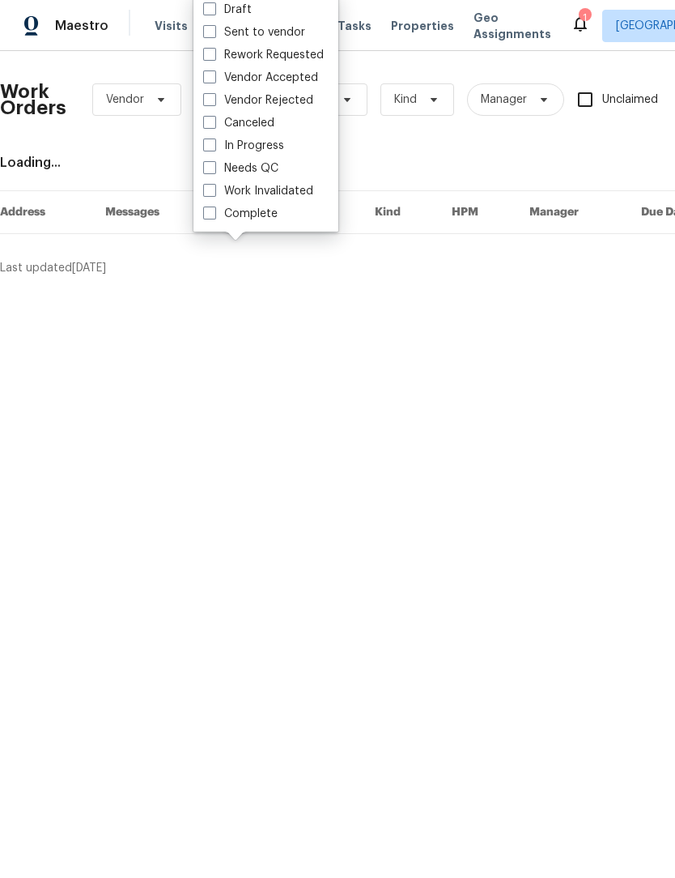
click at [432, 147] on div "Work Orders Vendor Status HPM Kind Manager Unclaimed ​ View Reno Index Loading.…" at bounding box center [457, 170] width 915 height 212
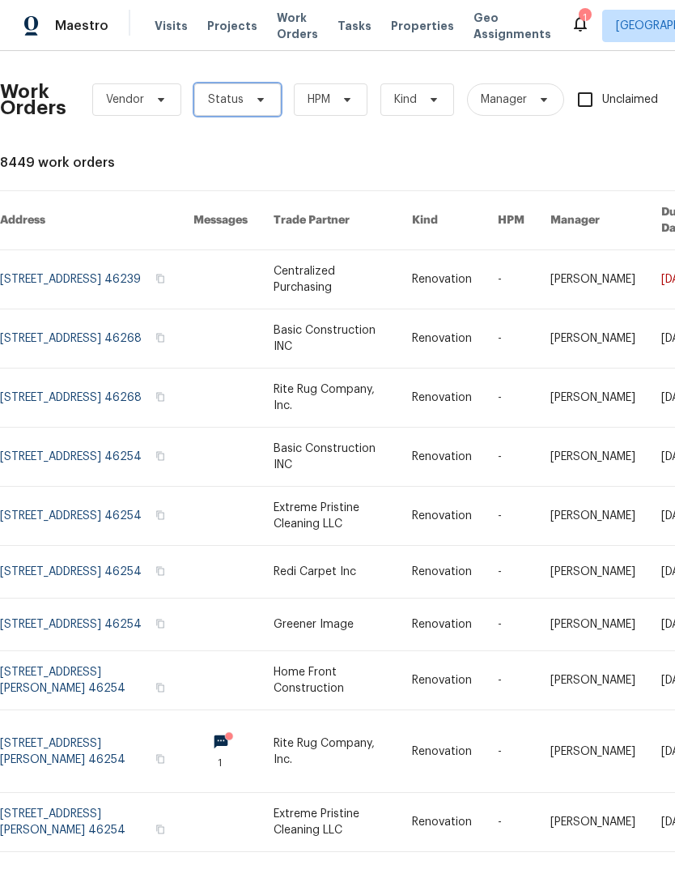
click at [228, 101] on span "Status" at bounding box center [226, 100] width 36 height 16
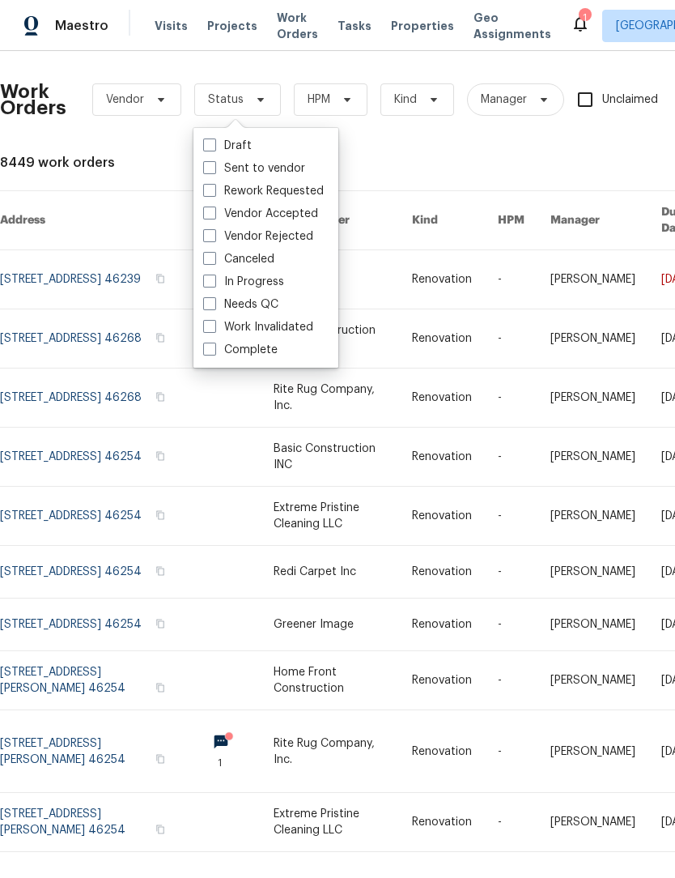
click at [262, 303] on label "Needs QC" at bounding box center [240, 304] width 75 height 16
click at [214, 303] on input "Needs QC" at bounding box center [208, 301] width 11 height 11
checkbox input "true"
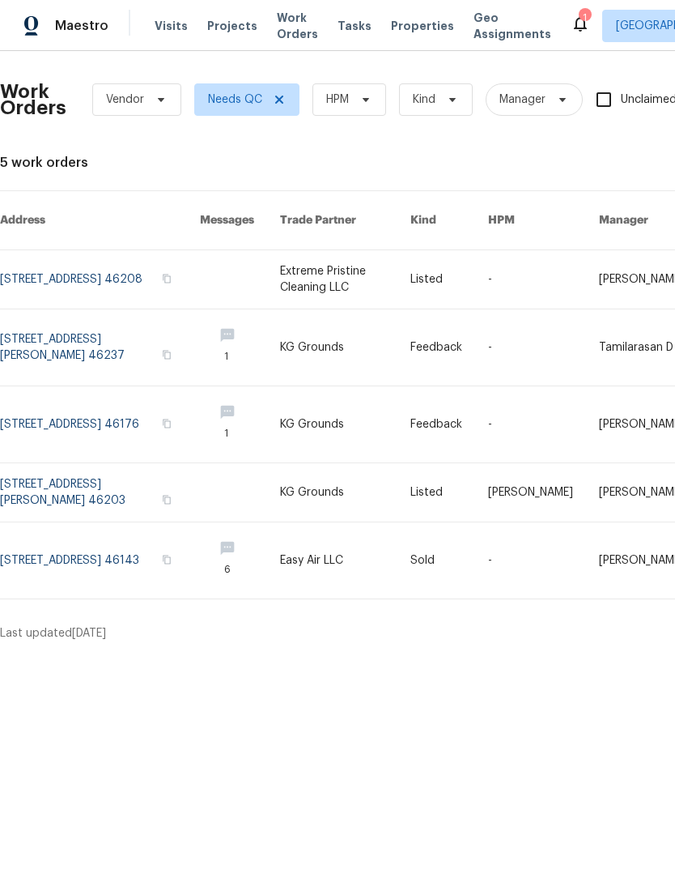
click at [442, 654] on html "Maestro Visits Projects Work Orders Tasks Properties Geo Assignments 1 [GEOGRAP…" at bounding box center [337, 327] width 675 height 654
click at [283, 96] on icon at bounding box center [279, 99] width 13 height 13
